Goal: Register for event/course: Sign up to attend an event or enroll in a course

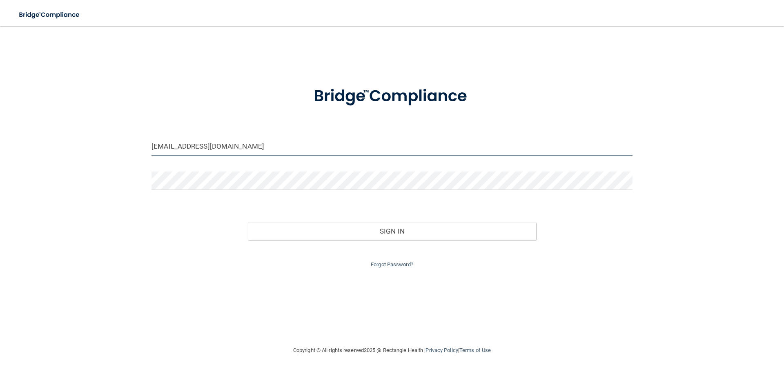
drag, startPoint x: 250, startPoint y: 147, endPoint x: 106, endPoint y: 144, distance: 144.5
click at [106, 144] on div "[EMAIL_ADDRESS][DOMAIN_NAME] Invalid email/password. You don't have permission …" at bounding box center [391, 185] width 751 height 303
click at [248, 148] on input "[EMAIL_ADDRESS][DOMAIN_NAME]" at bounding box center [391, 146] width 481 height 18
drag, startPoint x: 248, startPoint y: 148, endPoint x: 81, endPoint y: 144, distance: 167.0
click at [80, 144] on div "[EMAIL_ADDRESS][DOMAIN_NAME] Invalid email/password. You don't have permission …" at bounding box center [391, 185] width 751 height 303
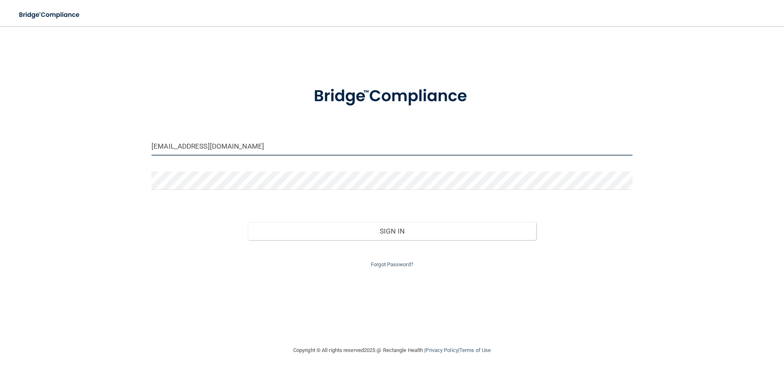
type input "[EMAIL_ADDRESS][DOMAIN_NAME]"
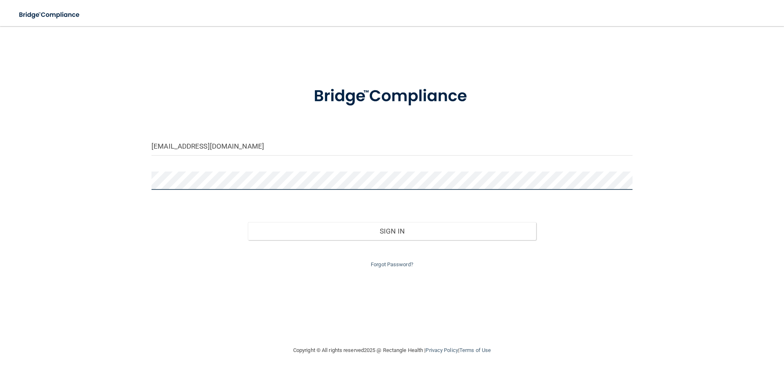
click at [127, 180] on div "[EMAIL_ADDRESS][DOMAIN_NAME] Invalid email/password. You don't have permission …" at bounding box center [391, 185] width 751 height 303
click at [60, 199] on div "[EMAIL_ADDRESS][DOMAIN_NAME] Invalid email/password. You don't have permission …" at bounding box center [391, 185] width 751 height 303
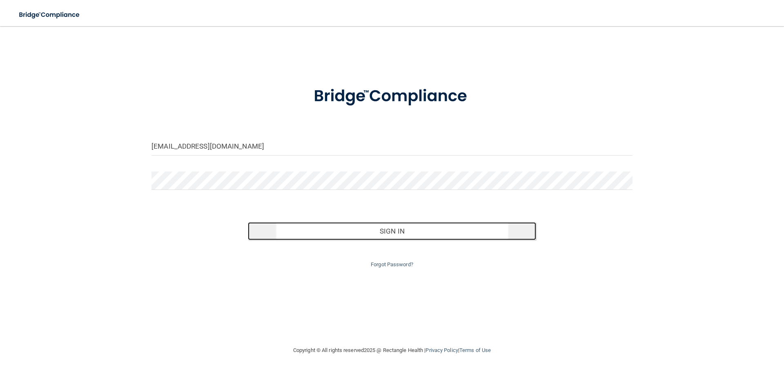
click at [431, 223] on button "Sign In" at bounding box center [392, 231] width 289 height 18
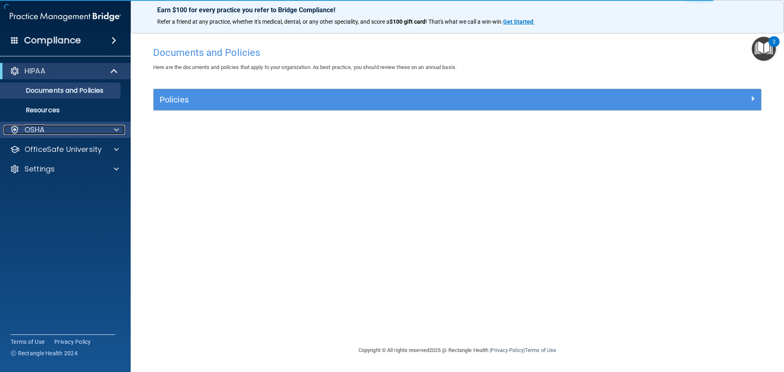
click at [114, 131] on span at bounding box center [116, 130] width 5 height 10
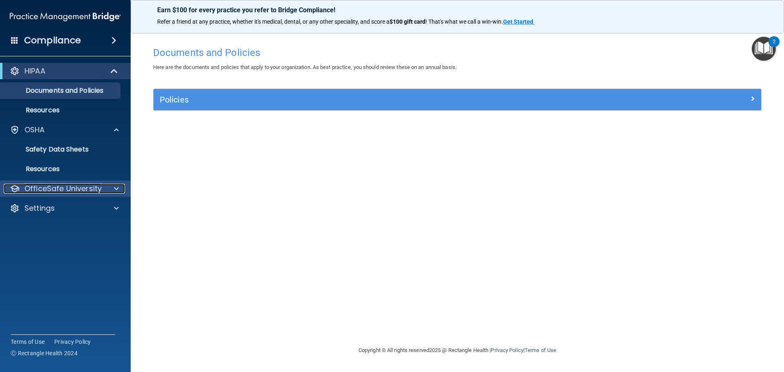
click at [81, 192] on p "OfficeSafe University" at bounding box center [62, 189] width 77 height 10
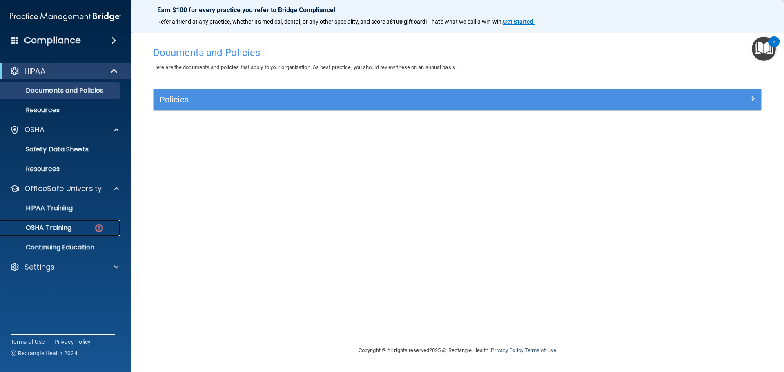
click at [78, 227] on div "OSHA Training" at bounding box center [60, 228] width 111 height 8
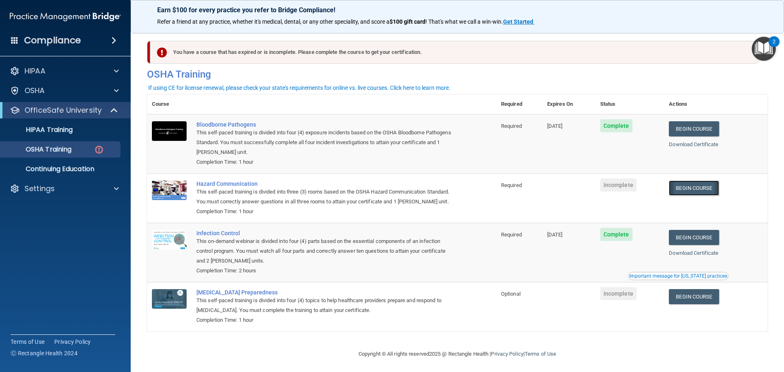
click at [687, 192] on link "Begin Course" at bounding box center [693, 187] width 50 height 15
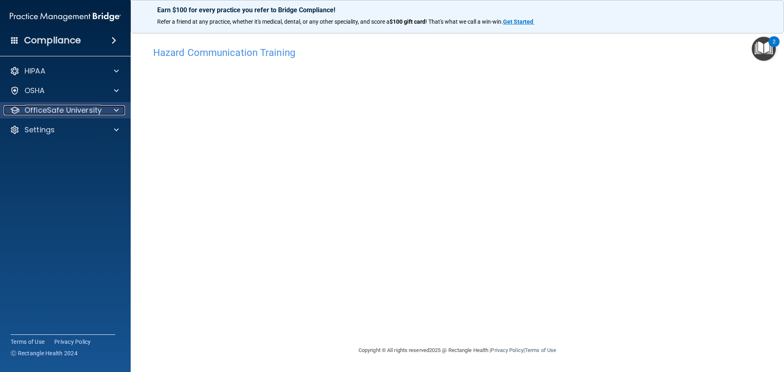
click at [120, 107] on div at bounding box center [115, 110] width 20 height 10
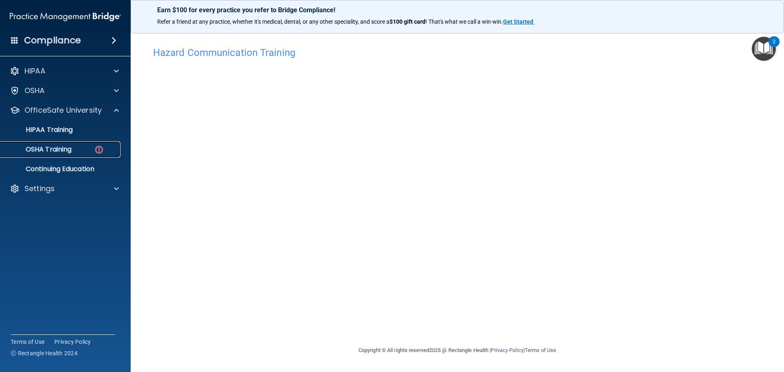
click at [63, 147] on p "OSHA Training" at bounding box center [38, 149] width 66 height 8
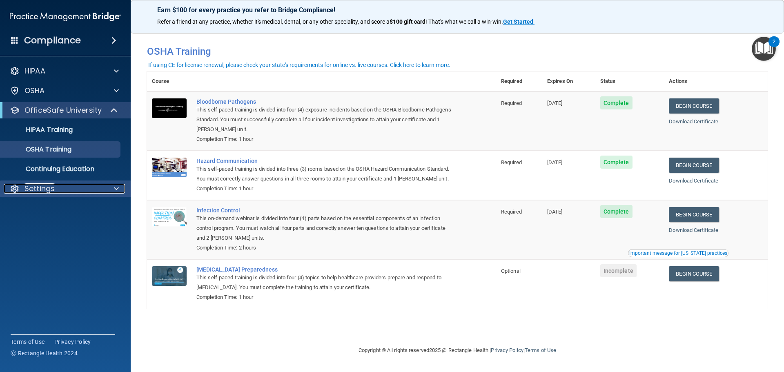
click at [106, 190] on div at bounding box center [115, 189] width 20 height 10
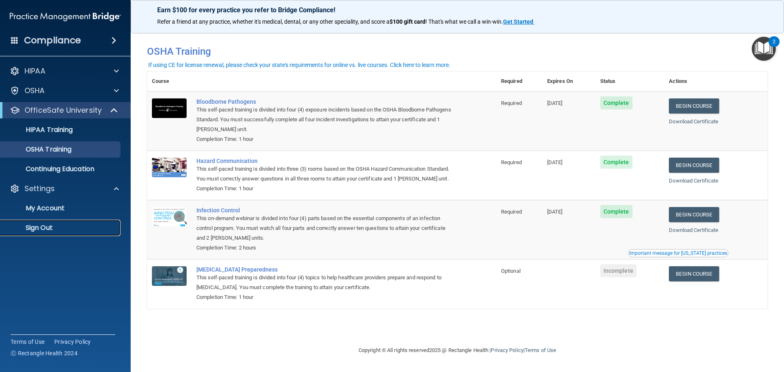
click at [50, 229] on p "Sign Out" at bounding box center [60, 228] width 111 height 8
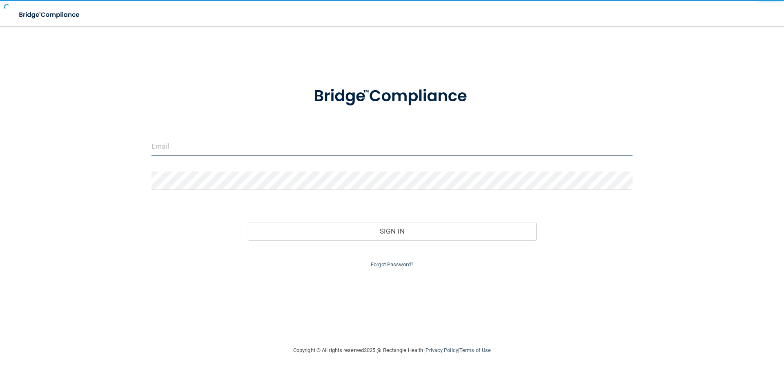
type input "[EMAIL_ADDRESS][DOMAIN_NAME]"
